Goal: Information Seeking & Learning: Learn about a topic

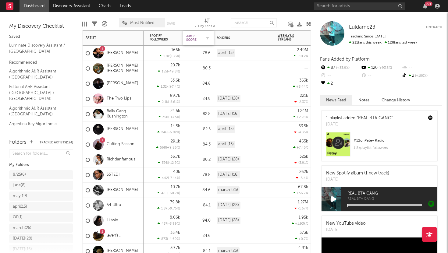
click at [192, 36] on div "Jump Score" at bounding box center [193, 37] width 15 height 7
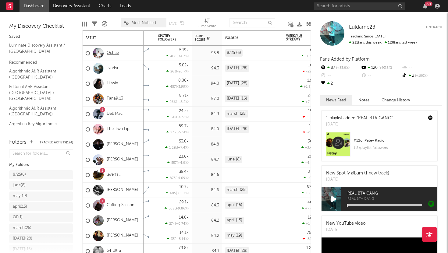
click at [112, 52] on link "Ochaè" at bounding box center [113, 53] width 12 height 5
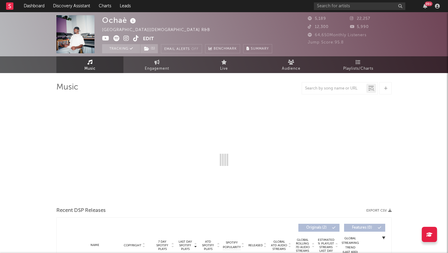
select select "1w"
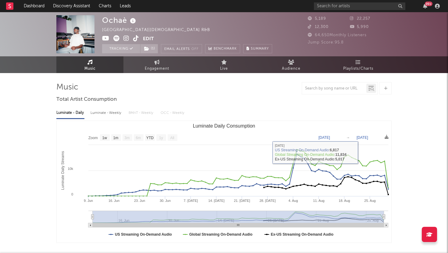
click at [116, 110] on div "Luminate - Weekly" at bounding box center [107, 113] width 32 height 10
select select "1w"
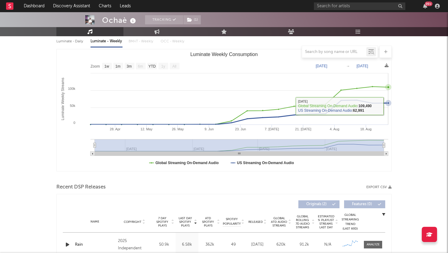
scroll to position [127, 0]
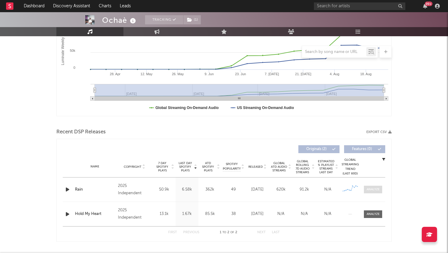
click at [374, 193] on span at bounding box center [373, 190] width 18 height 8
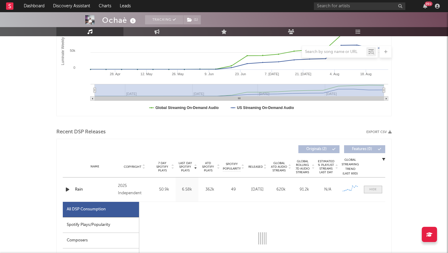
select select "1w"
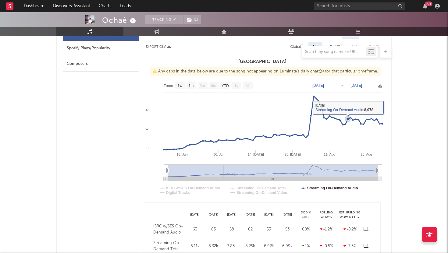
scroll to position [311, 0]
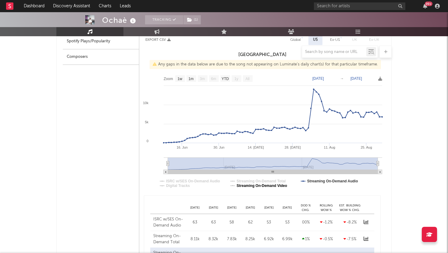
click at [259, 186] on text "Streaming On-Demand Video" at bounding box center [262, 186] width 51 height 4
select select "1w"
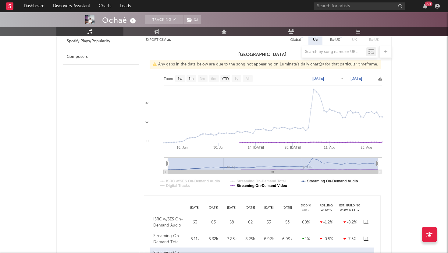
click at [260, 186] on text "Streaming On-Demand Video" at bounding box center [262, 186] width 51 height 4
select select "1w"
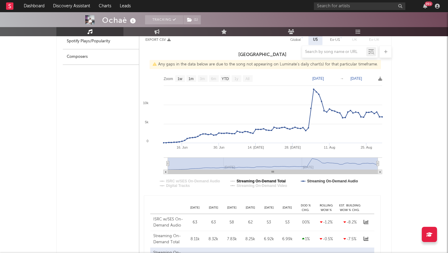
click at [258, 180] on text "Streaming On-Demand Total" at bounding box center [261, 181] width 49 height 4
select select "1w"
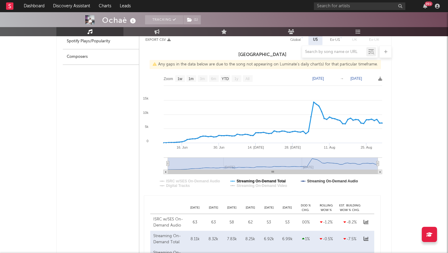
click at [258, 180] on text "Streaming On-Demand Total" at bounding box center [261, 181] width 49 height 4
select select "1w"
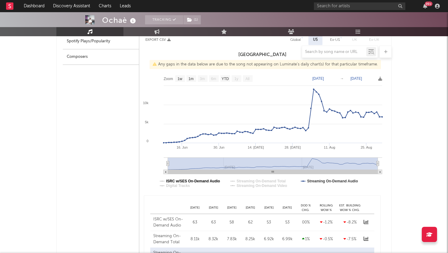
click at [195, 181] on text "ISRC w/SES On-Demand Audio" at bounding box center [193, 181] width 54 height 4
select select "1w"
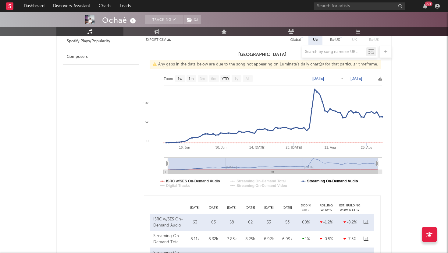
click at [334, 183] on text "Streaming On-Demand Audio" at bounding box center [332, 181] width 51 height 4
select select "1w"
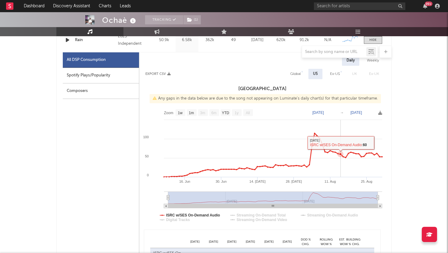
scroll to position [274, 0]
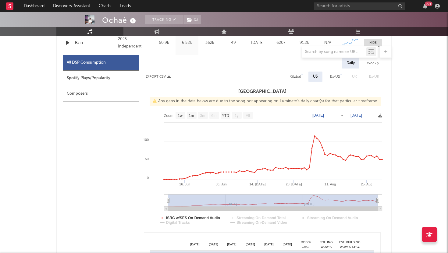
click at [377, 62] on div "Weekly" at bounding box center [373, 63] width 21 height 10
select select "1w"
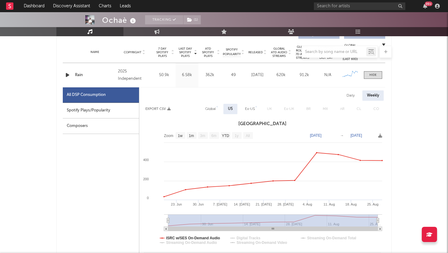
scroll to position [231, 0]
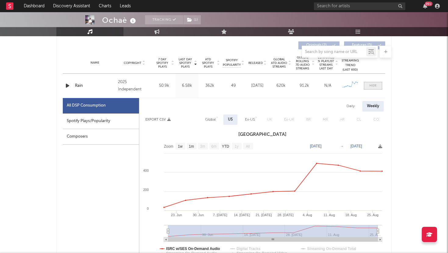
click at [371, 85] on div at bounding box center [373, 86] width 7 height 5
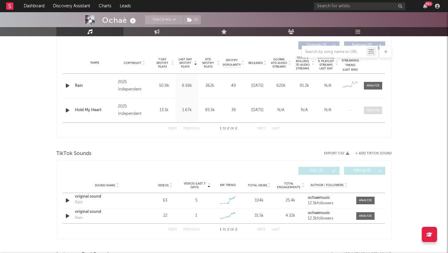
click at [370, 113] on span at bounding box center [373, 111] width 18 height 8
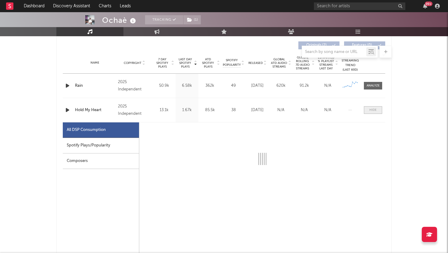
select select "1w"
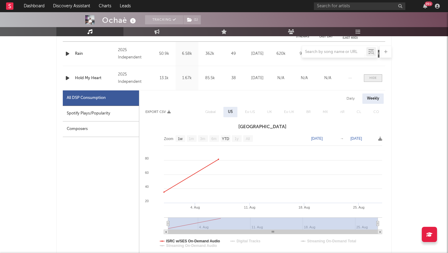
scroll to position [279, 0]
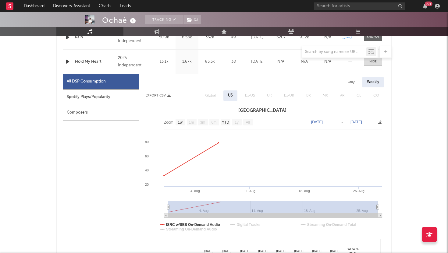
click at [352, 85] on div "Daily" at bounding box center [350, 82] width 17 height 10
select select "1w"
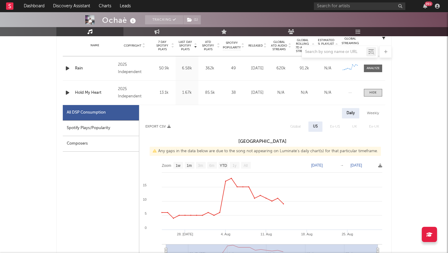
scroll to position [241, 0]
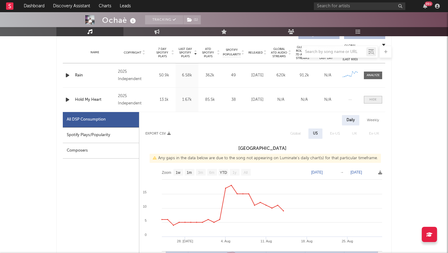
click at [372, 99] on div at bounding box center [373, 100] width 7 height 5
